Goal: Information Seeking & Learning: Learn about a topic

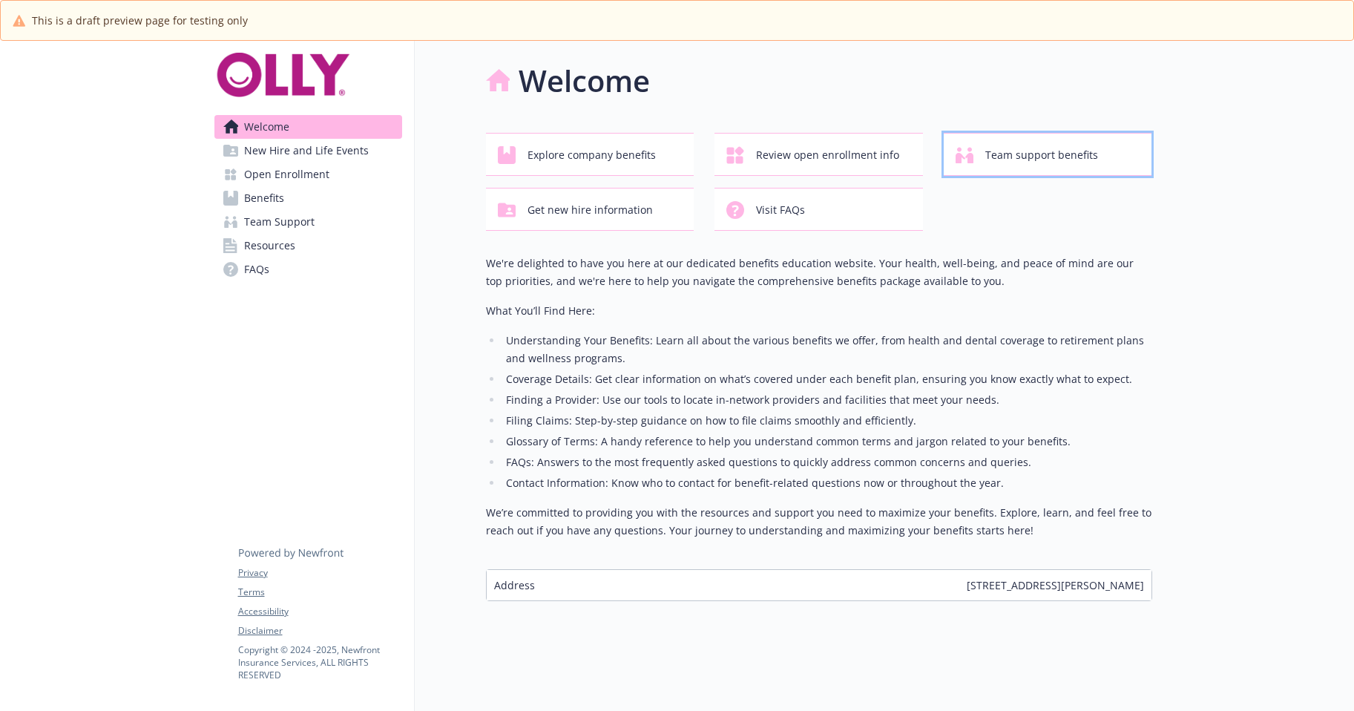
click at [1058, 169] on span "Team support benefits" at bounding box center [1042, 155] width 113 height 28
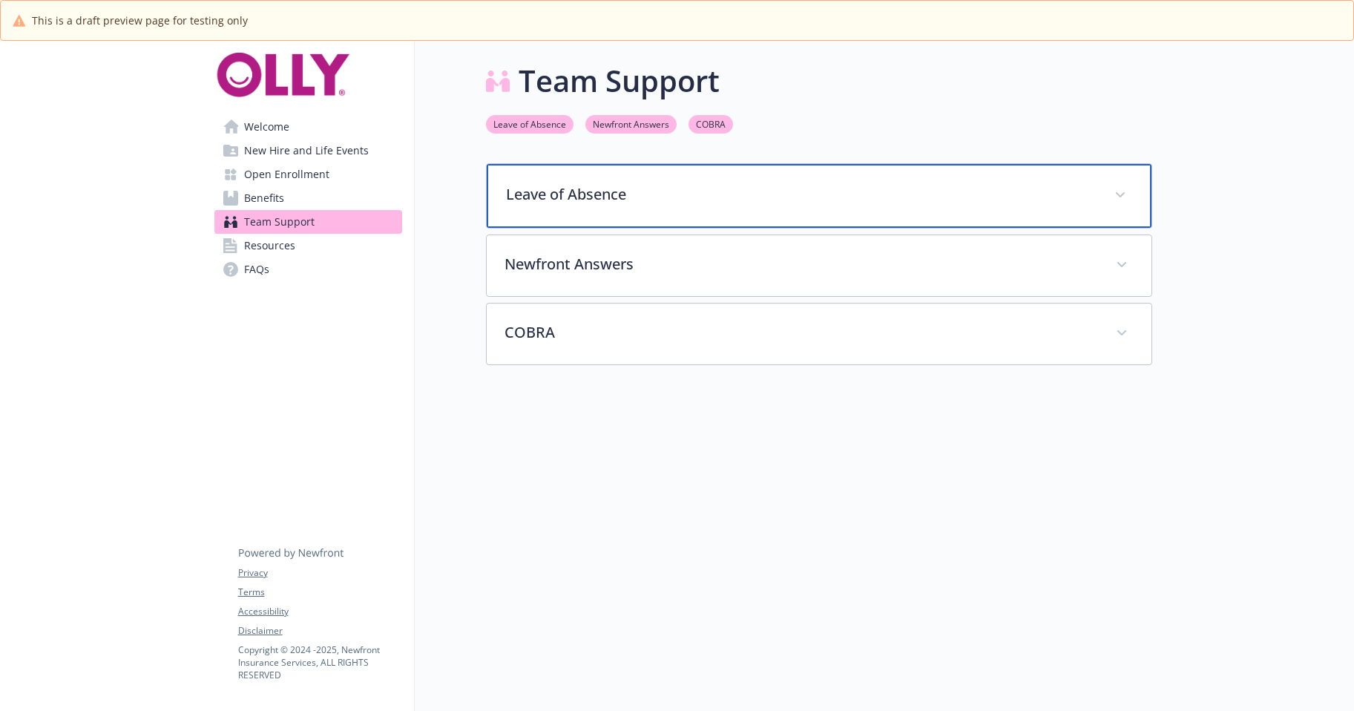
click at [568, 206] on p "Leave of Absence" at bounding box center [801, 194] width 591 height 22
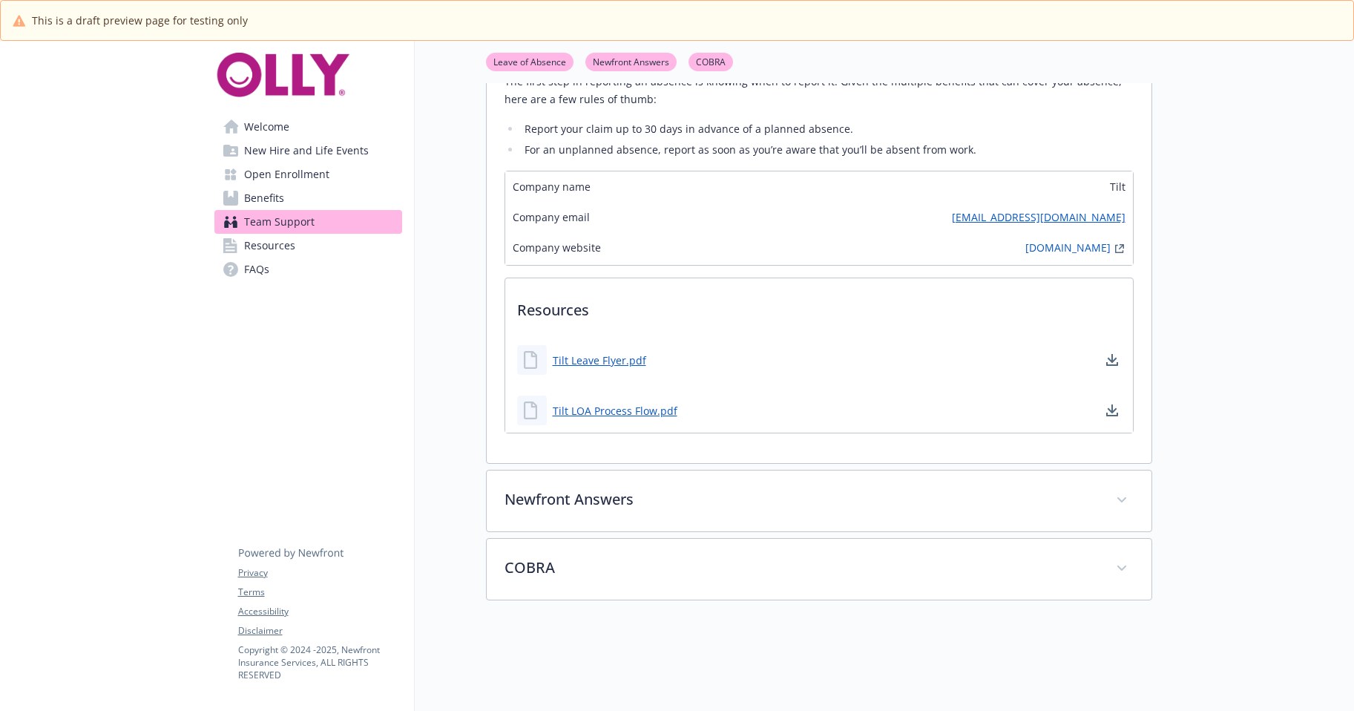
scroll to position [223, 0]
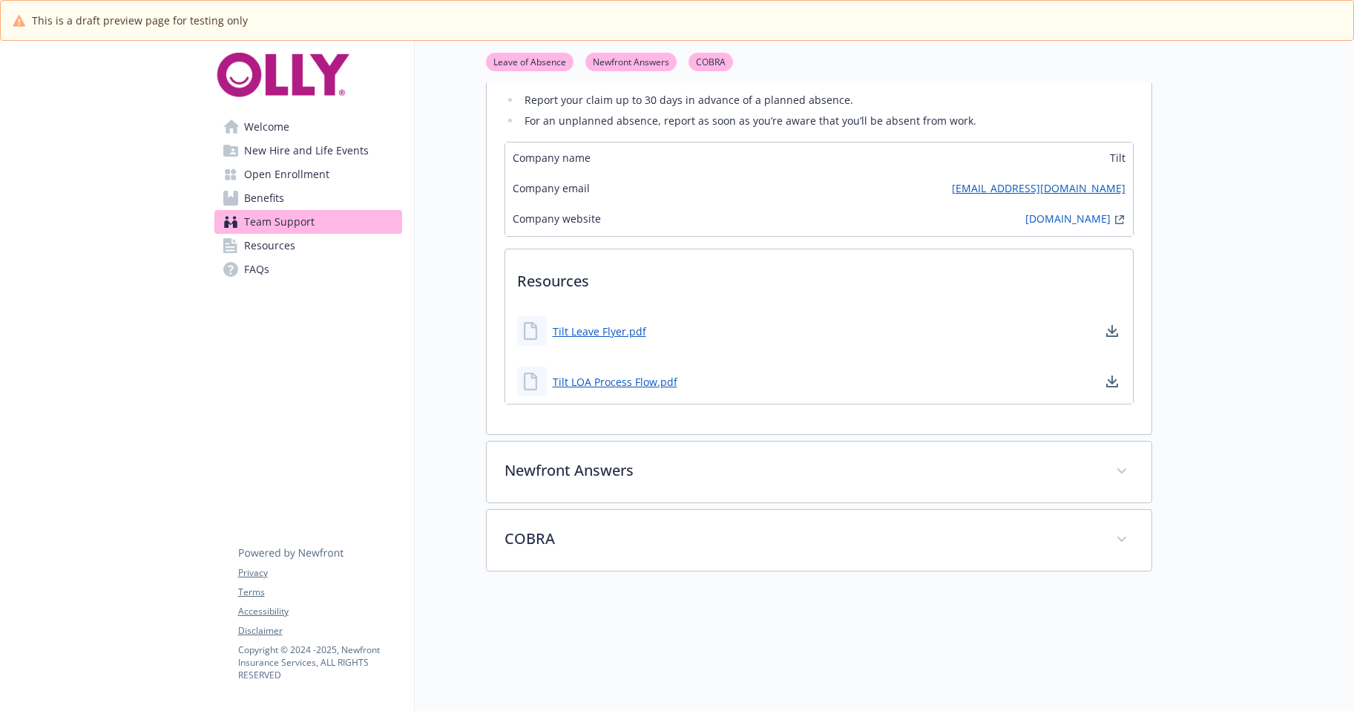
click at [248, 258] on link "Resources" at bounding box center [308, 246] width 188 height 24
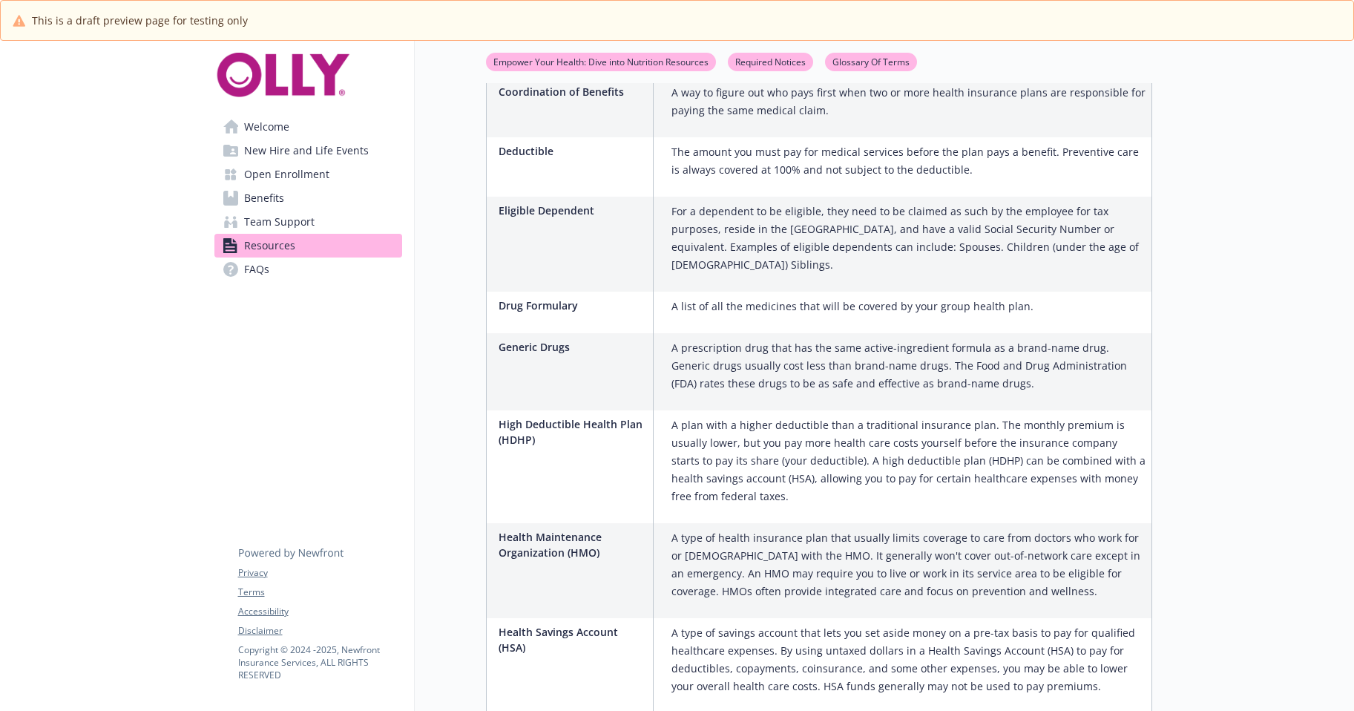
scroll to position [1484, 0]
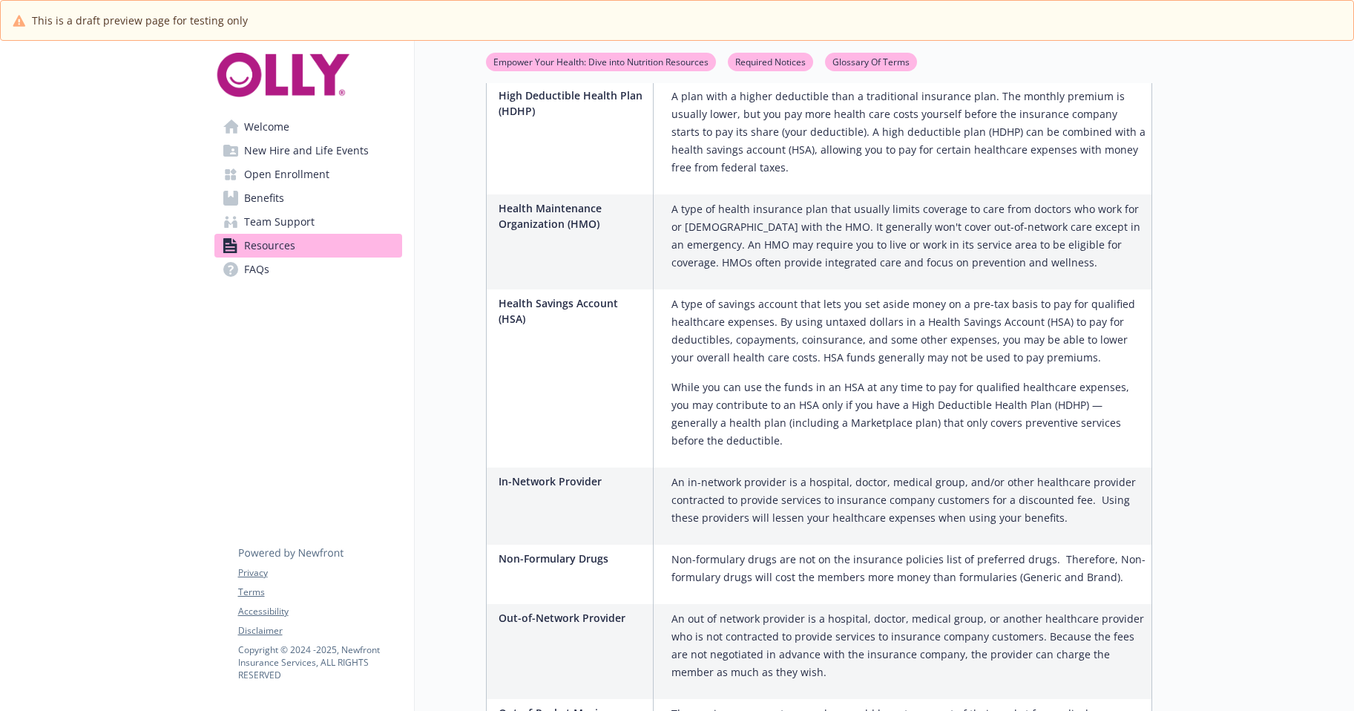
click at [247, 186] on link "Open Enrollment" at bounding box center [308, 175] width 188 height 24
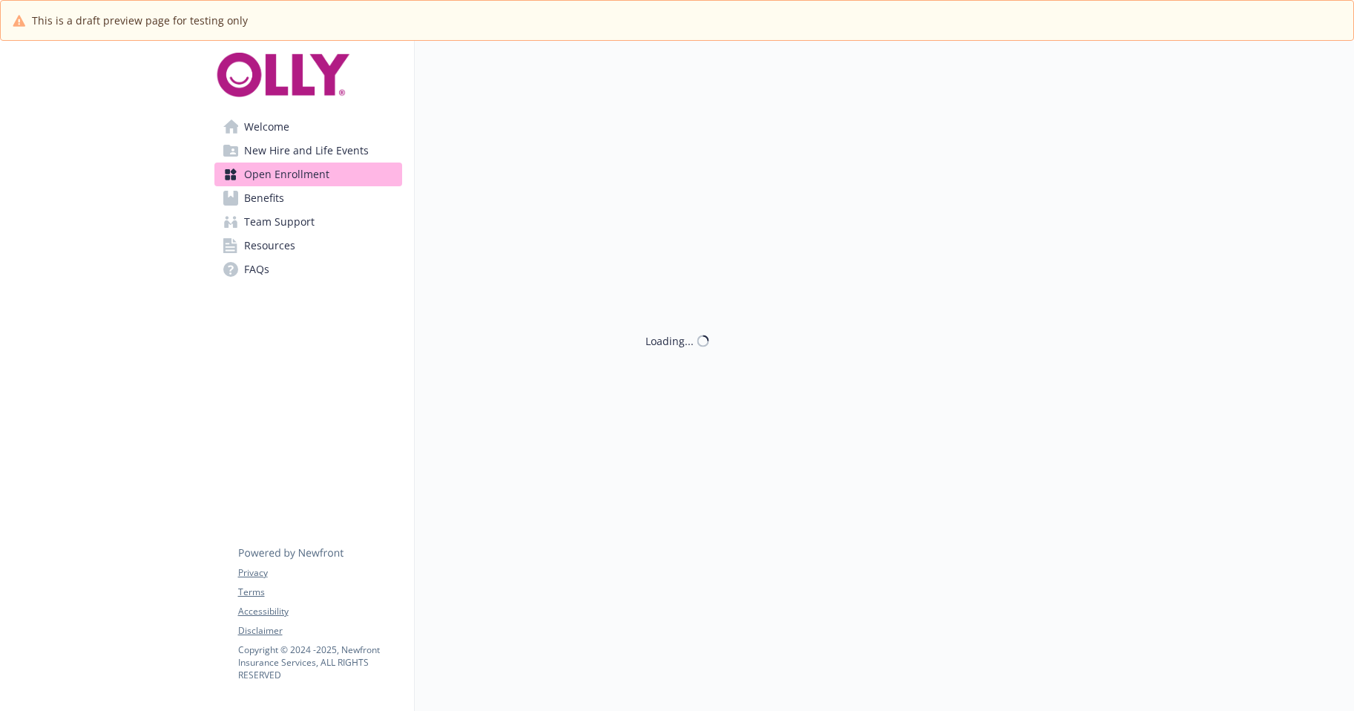
scroll to position [1484, 0]
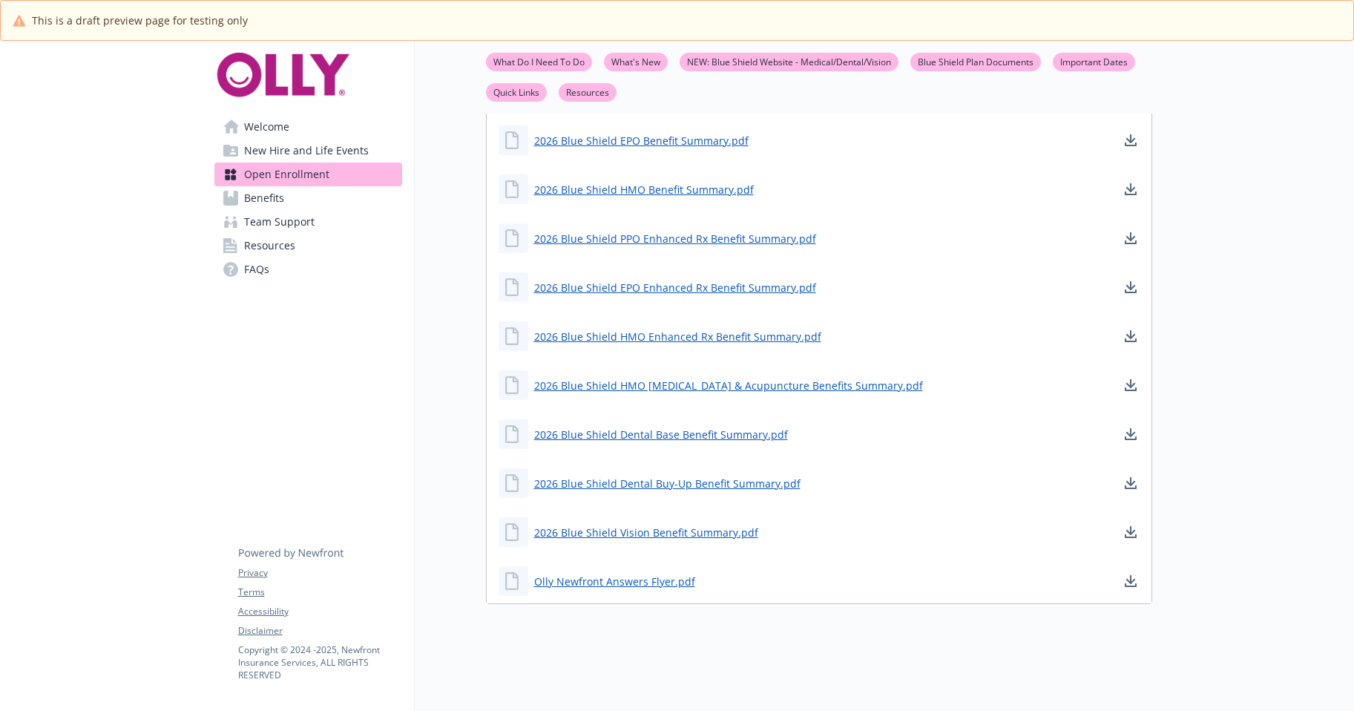
click at [617, 99] on link "Resources" at bounding box center [588, 92] width 58 height 14
click at [344, 163] on span "New Hire and Life Events" at bounding box center [306, 151] width 125 height 24
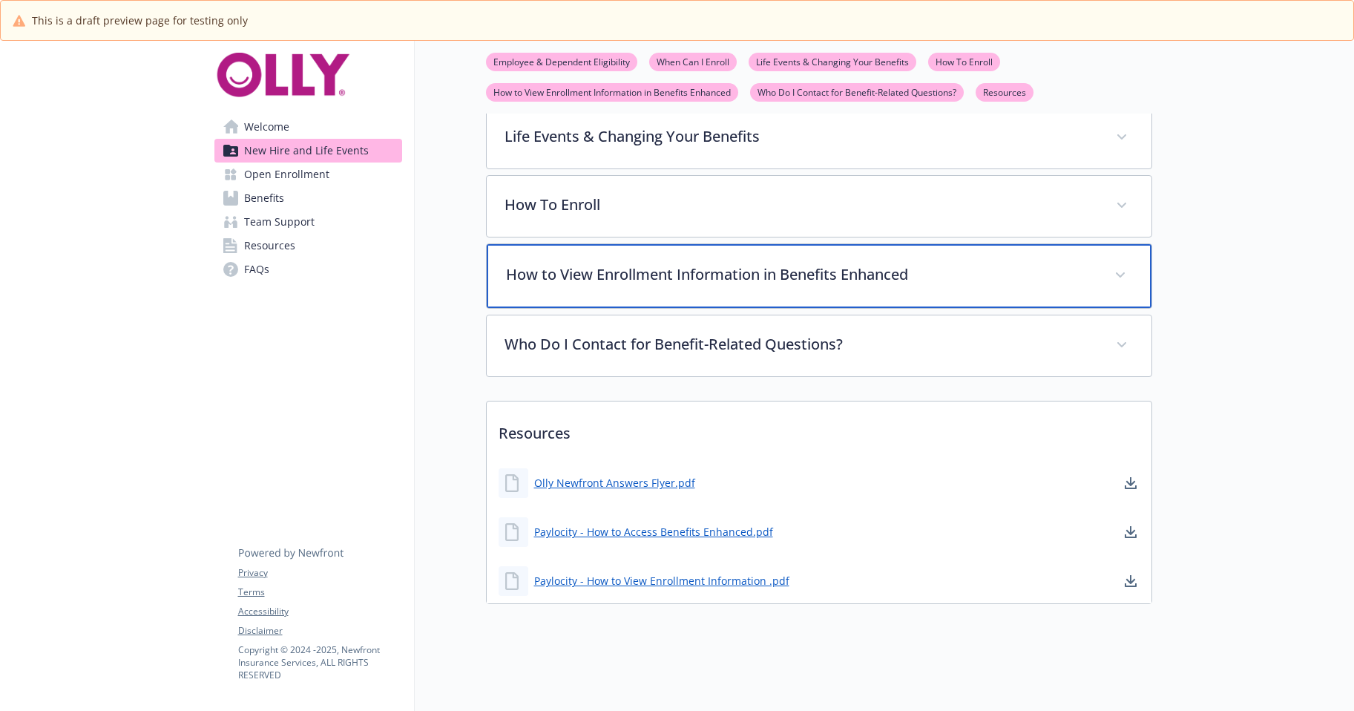
scroll to position [704, 11]
click at [1065, 263] on p "How to View Enrollment Information in Benefits Enhanced" at bounding box center [801, 274] width 591 height 22
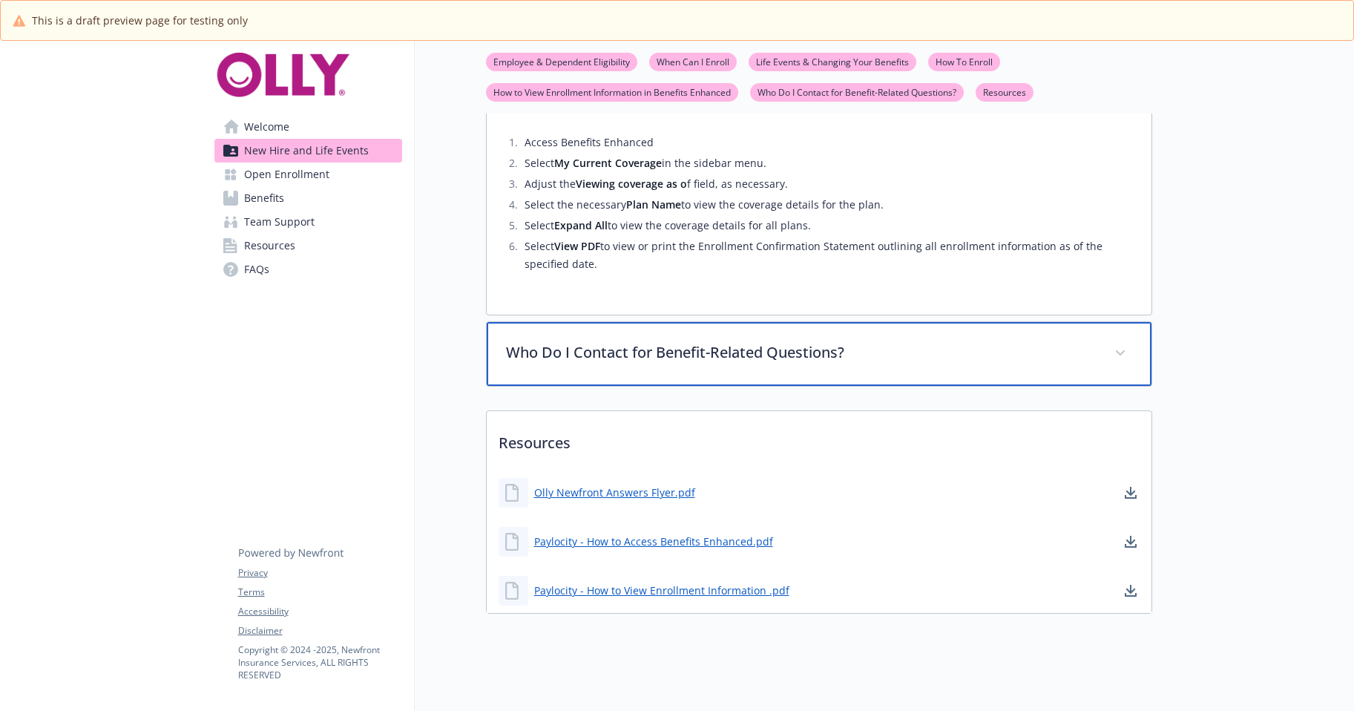
click at [1109, 365] on span at bounding box center [1121, 353] width 24 height 24
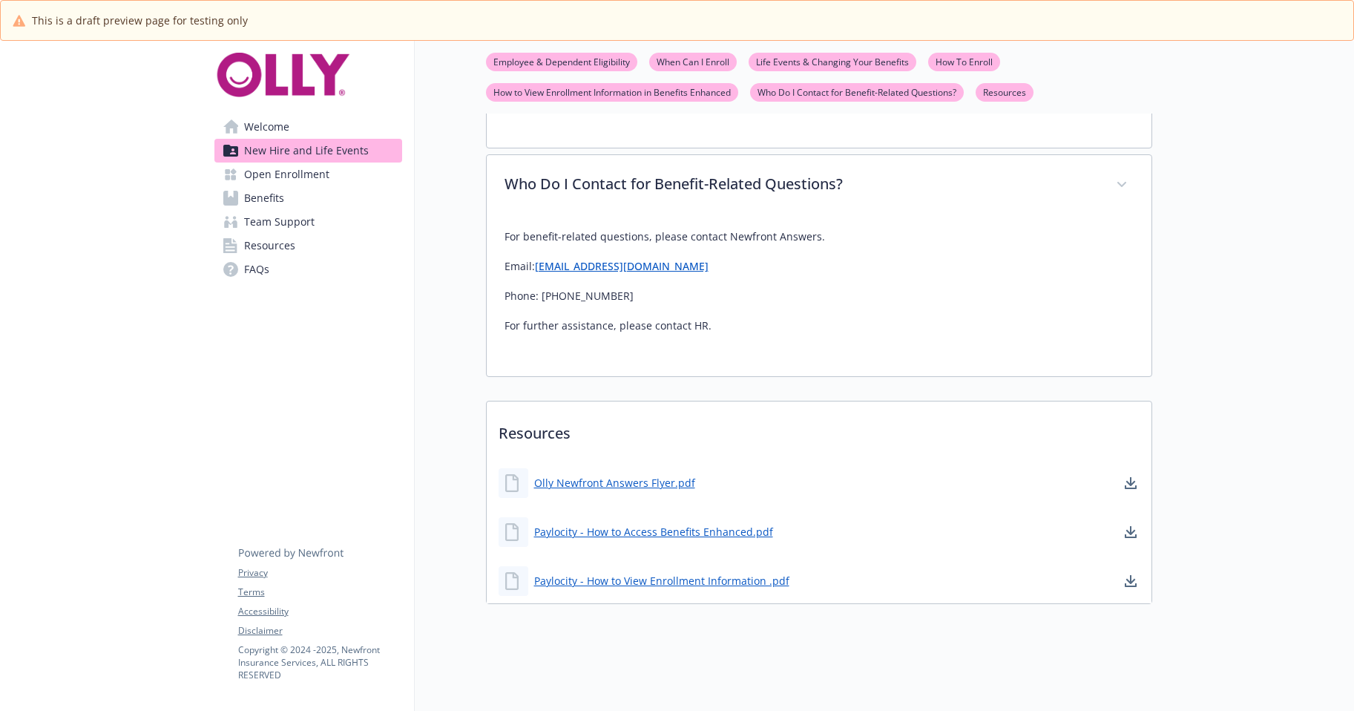
scroll to position [1137, 11]
